Goal: Information Seeking & Learning: Learn about a topic

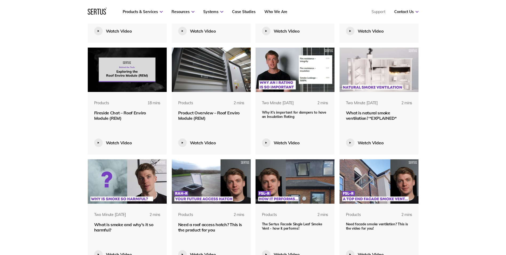
scroll to position [454, 0]
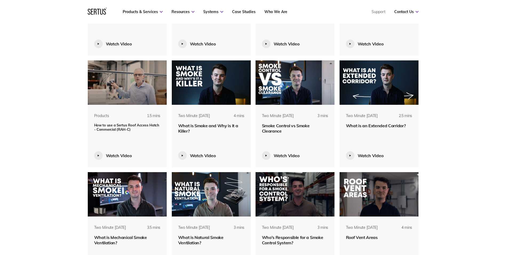
scroll to position [1335, 0]
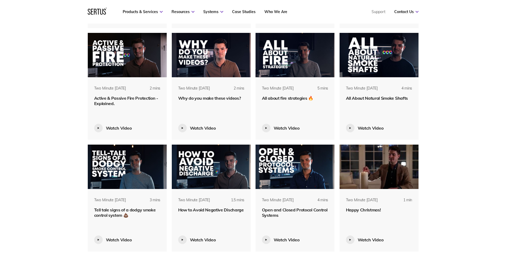
scroll to position [2029, 0]
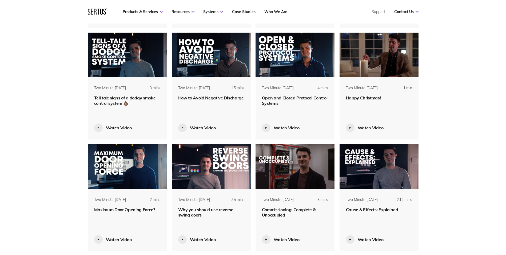
scroll to position [2189, 0]
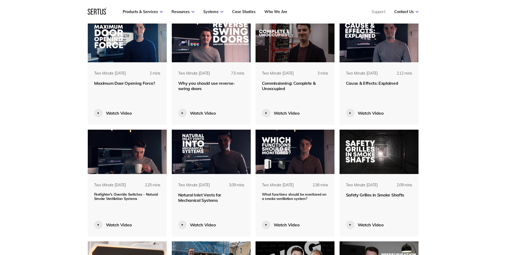
scroll to position [2296, 0]
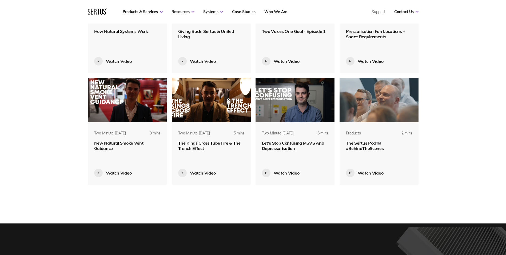
scroll to position [2563, 0]
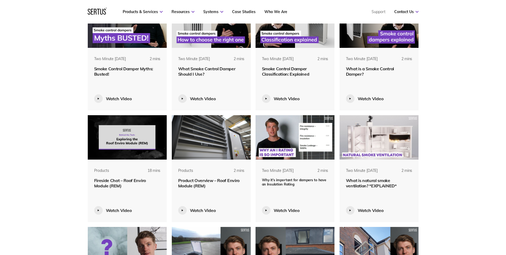
scroll to position [411, 0]
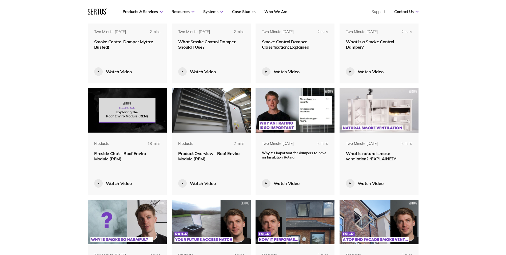
click at [394, 116] on img at bounding box center [379, 110] width 79 height 44
click at [388, 125] on img at bounding box center [379, 110] width 79 height 44
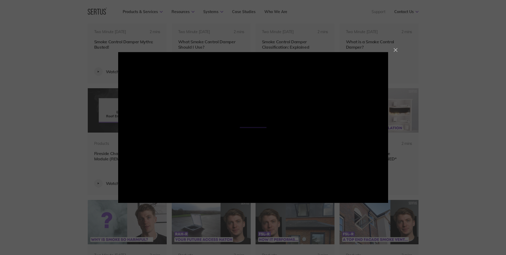
click at [395, 52] on div at bounding box center [396, 50] width 4 height 4
